Goal: Task Accomplishment & Management: Manage account settings

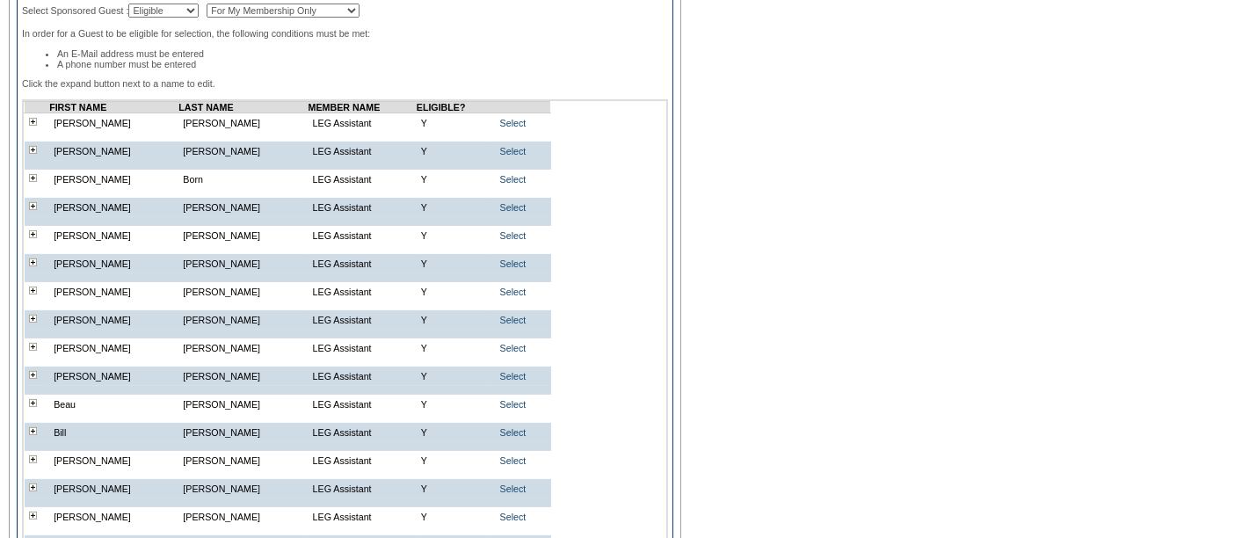
scroll to position [378, 0]
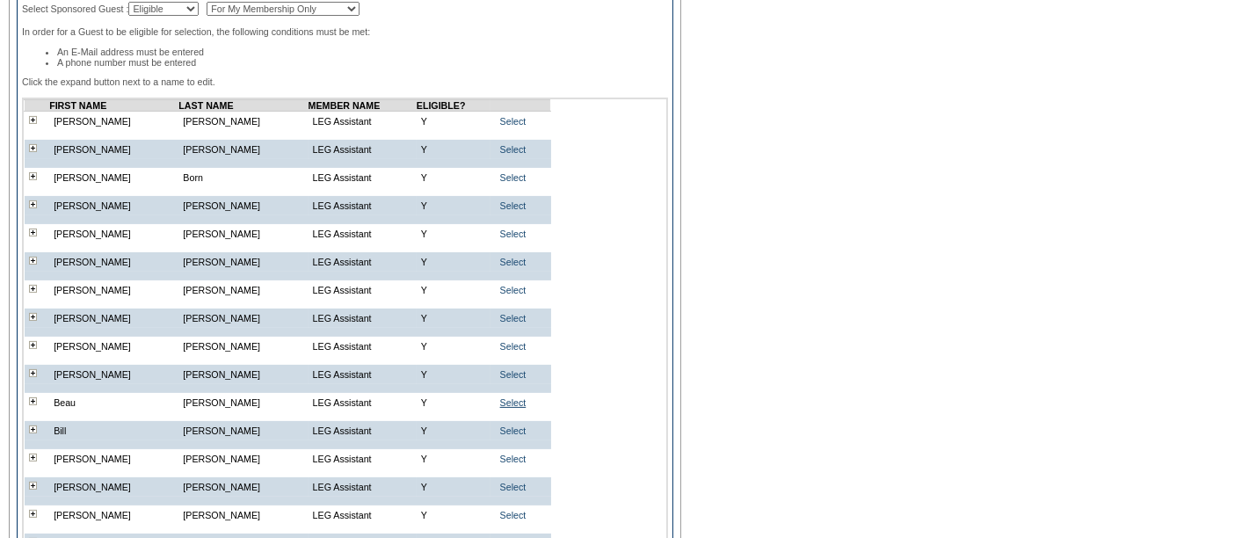
click at [510, 408] on link "Select" at bounding box center [513, 402] width 26 height 11
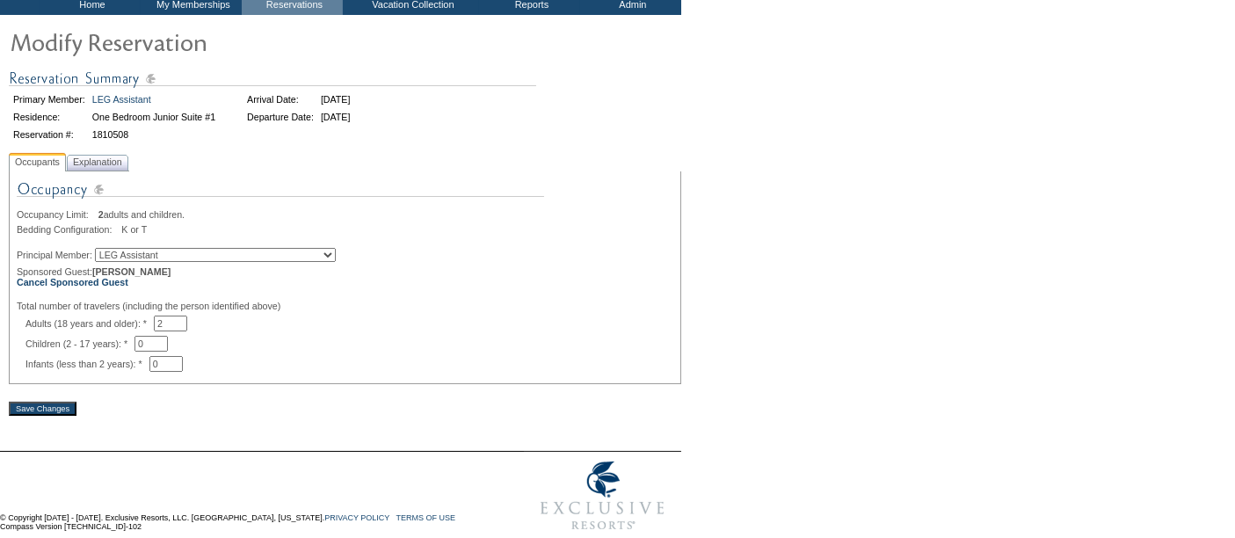
scroll to position [126, 0]
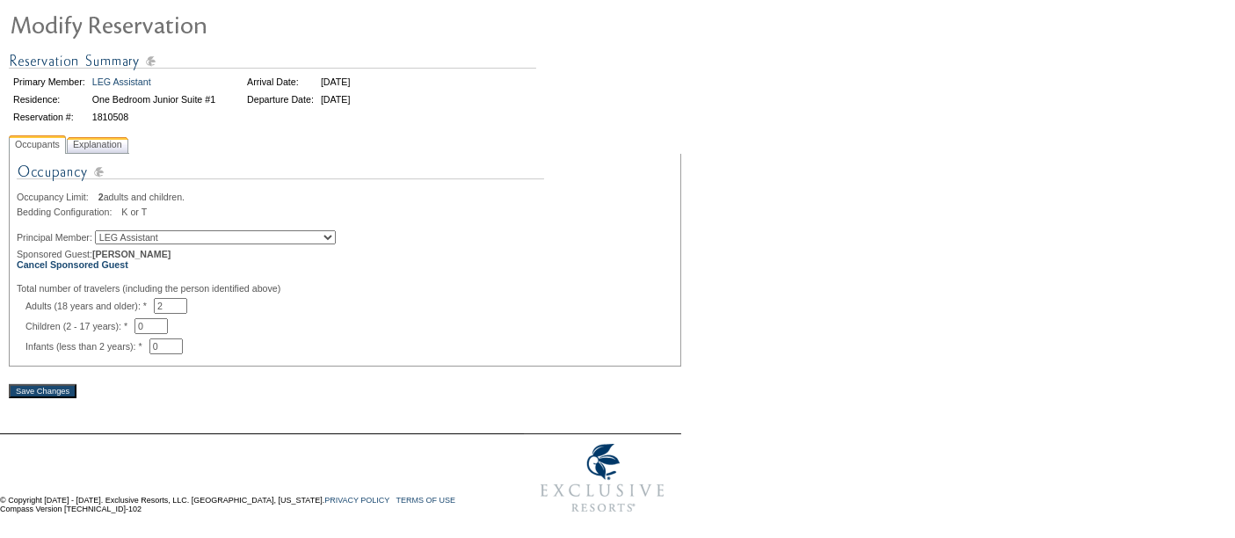
click at [115, 136] on span "Explanation" at bounding box center [97, 144] width 56 height 18
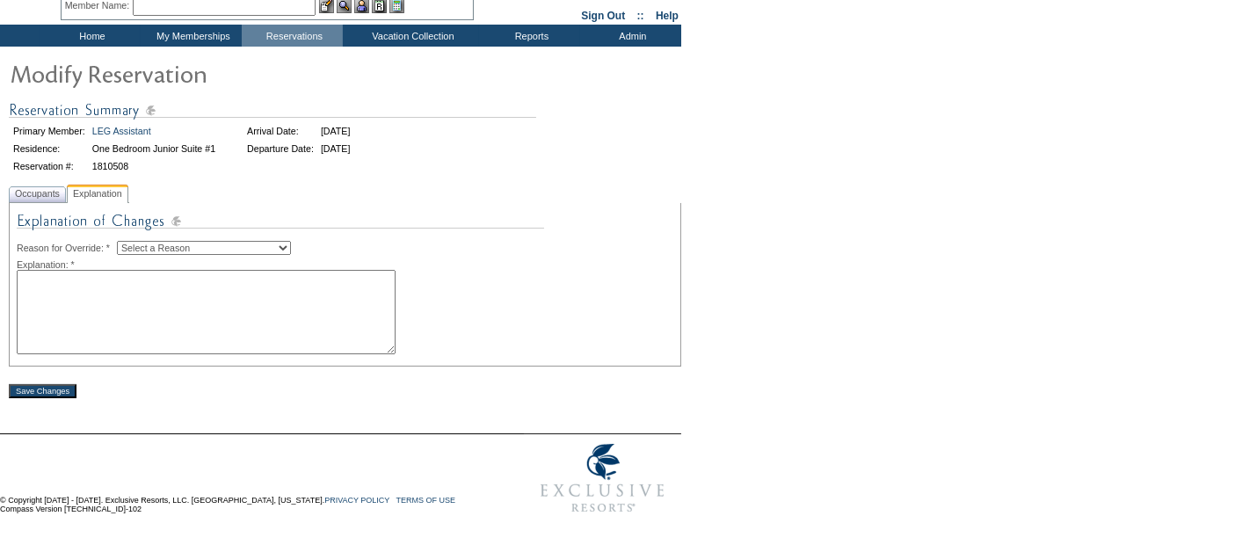
scroll to position [82, 0]
click at [211, 241] on select "Select a Reason Creating Continuous Stay Days Rebooked After Cancellation Editi…" at bounding box center [204, 248] width 174 height 14
select select "1045"
click at [131, 241] on select "Select a Reason Creating Continuous Stay Days Rebooked After Cancellation Editi…" at bounding box center [204, 248] width 174 height 14
click at [128, 285] on textarea at bounding box center [206, 312] width 379 height 84
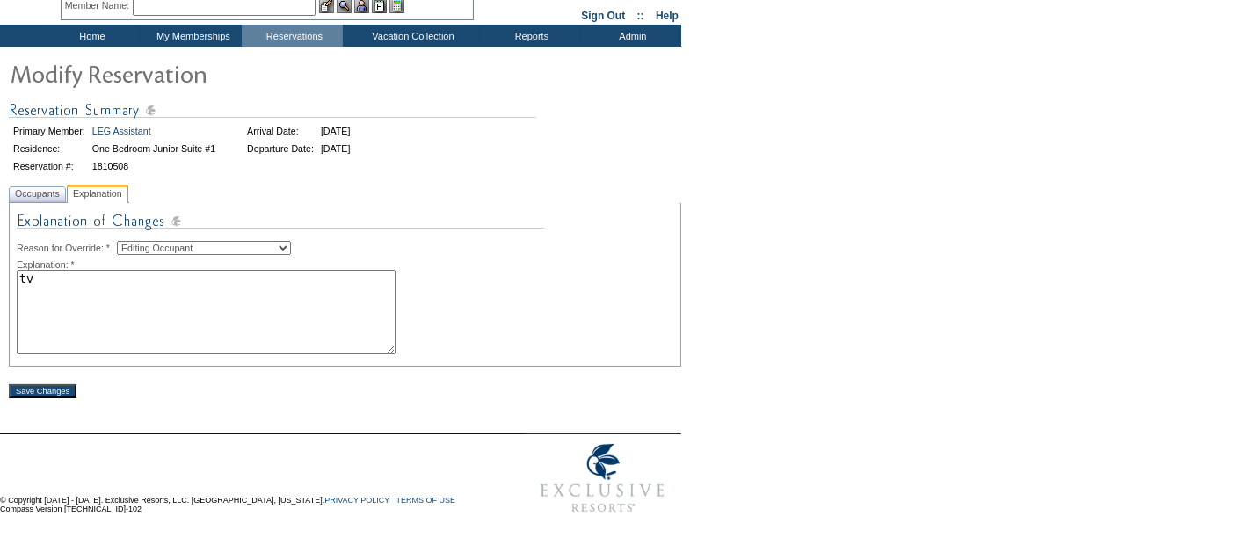
type textarea "tv"
click at [40, 395] on input "Save Changes" at bounding box center [43, 391] width 68 height 14
